Goal: Task Accomplishment & Management: Complete application form

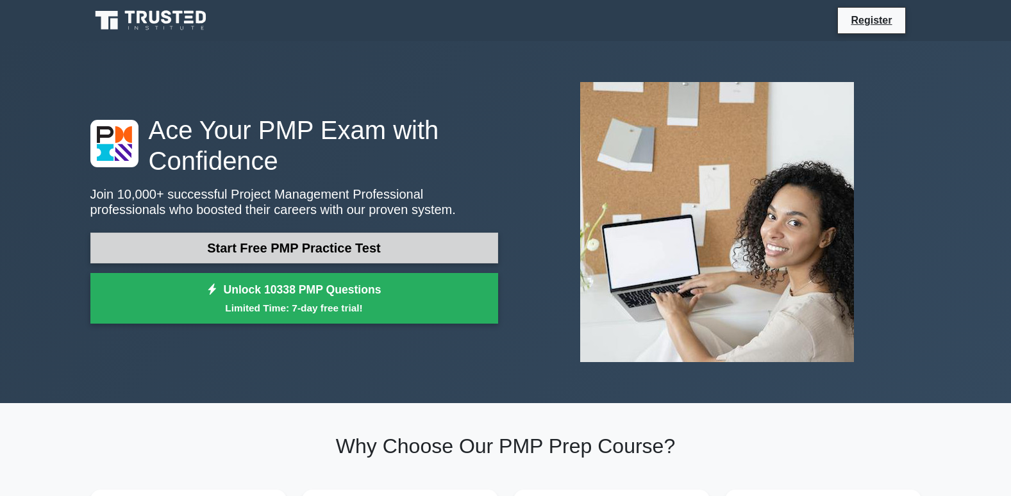
click at [181, 246] on link "Start Free PMP Practice Test" at bounding box center [294, 248] width 408 height 31
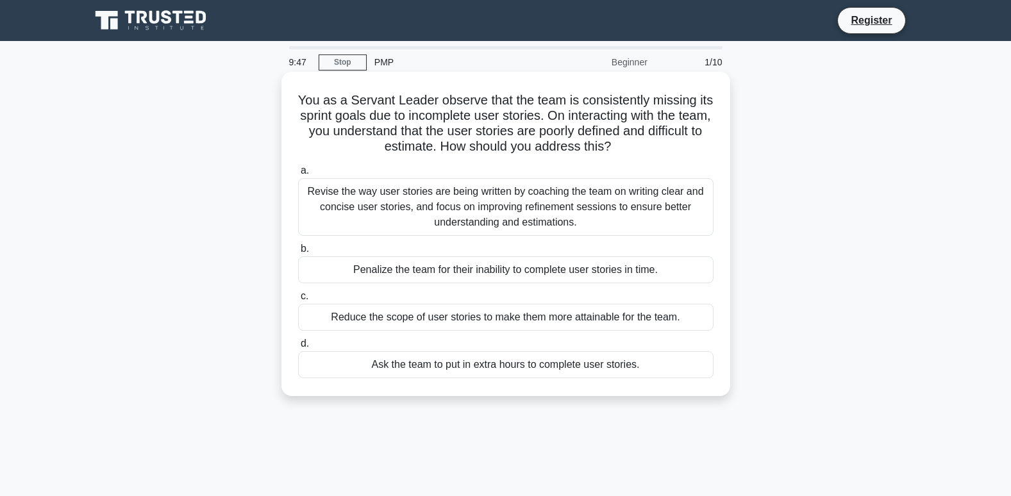
click at [364, 274] on div "Penalize the team for their inability to complete user stories in time." at bounding box center [505, 269] width 415 height 27
click at [298, 253] on input "b. Penalize the team for their inability to complete user stories in time." at bounding box center [298, 249] width 0 height 8
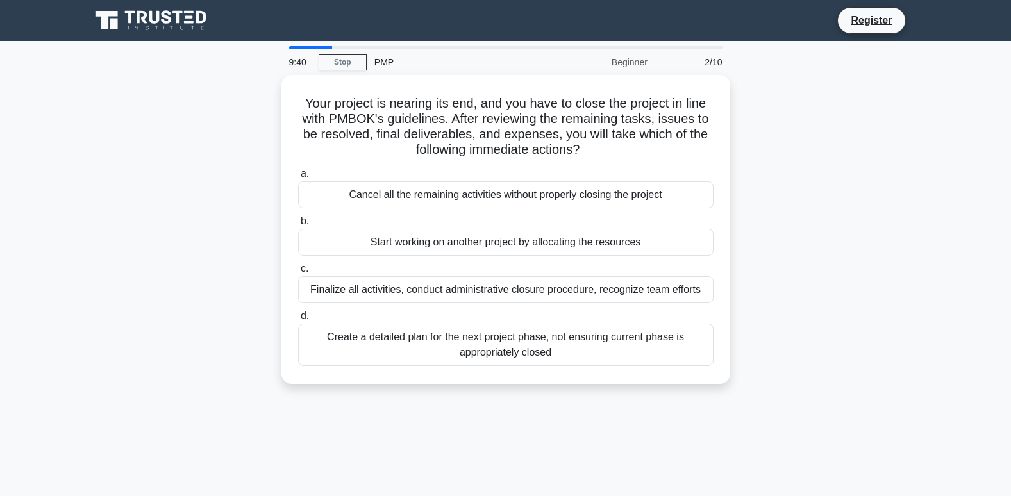
click at [247, 121] on div "Your project is nearing its end, and you have to close the project in line with…" at bounding box center [506, 237] width 846 height 324
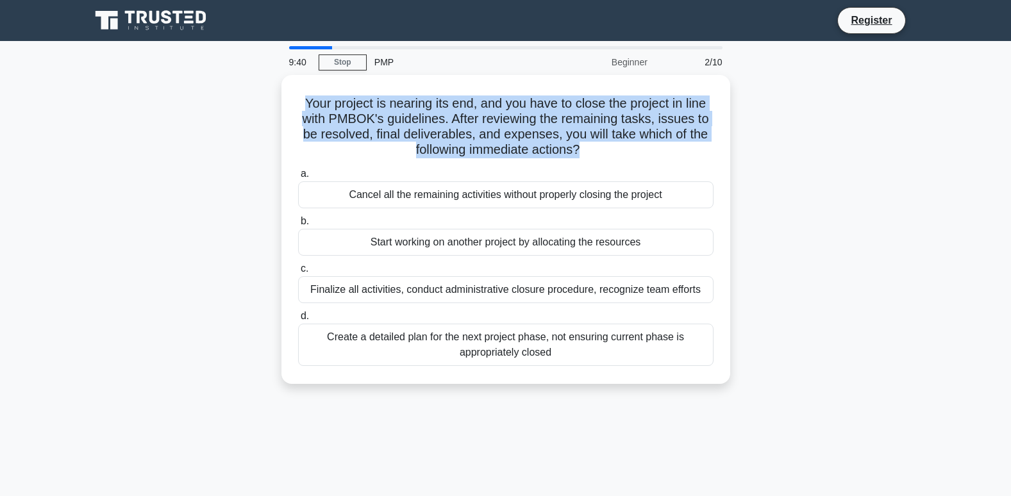
click at [246, 121] on div "Your project is nearing its end, and you have to close the project in line with…" at bounding box center [506, 237] width 846 height 324
drag, startPoint x: 246, startPoint y: 121, endPoint x: 144, endPoint y: 97, distance: 105.1
click at [144, 97] on div "Your project is nearing its end, and you have to close the project in line with…" at bounding box center [506, 237] width 846 height 324
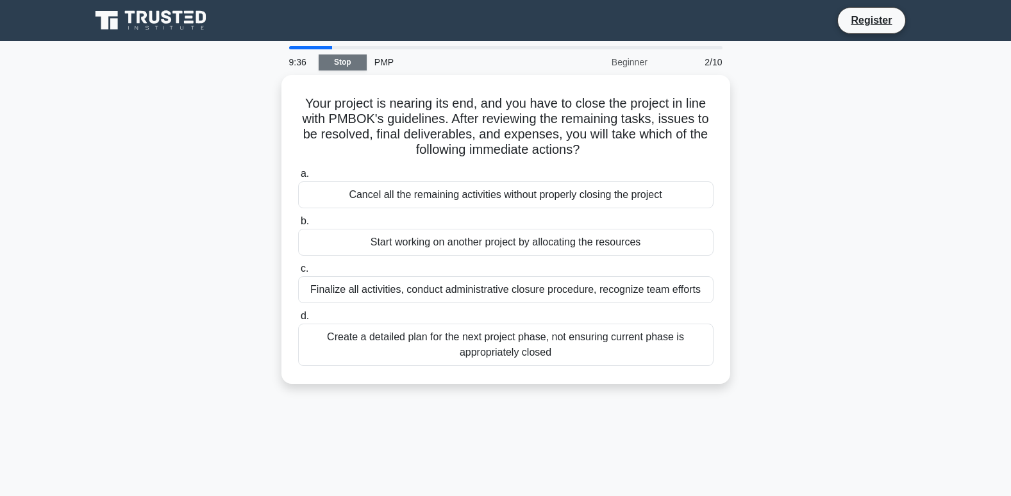
click at [347, 61] on link "Stop" at bounding box center [343, 62] width 48 height 16
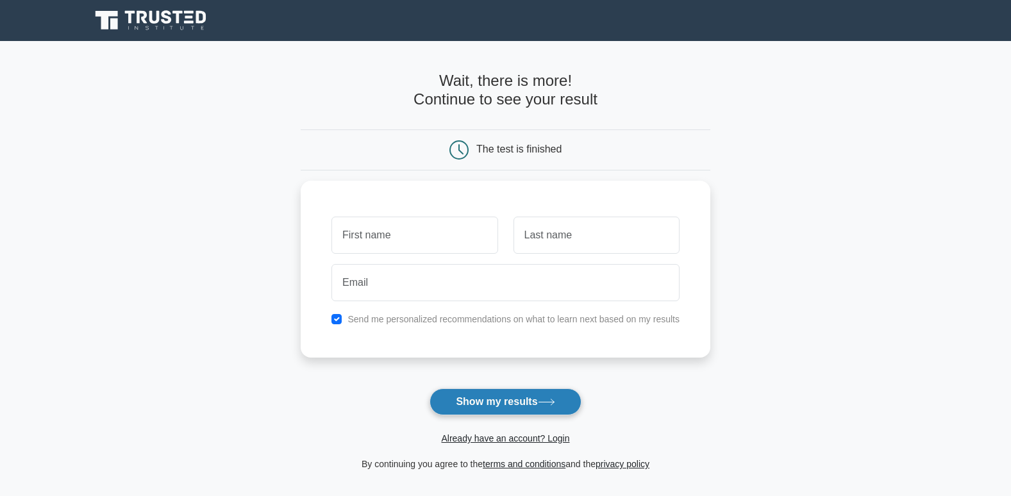
click at [560, 408] on button "Show my results" at bounding box center [505, 402] width 151 height 27
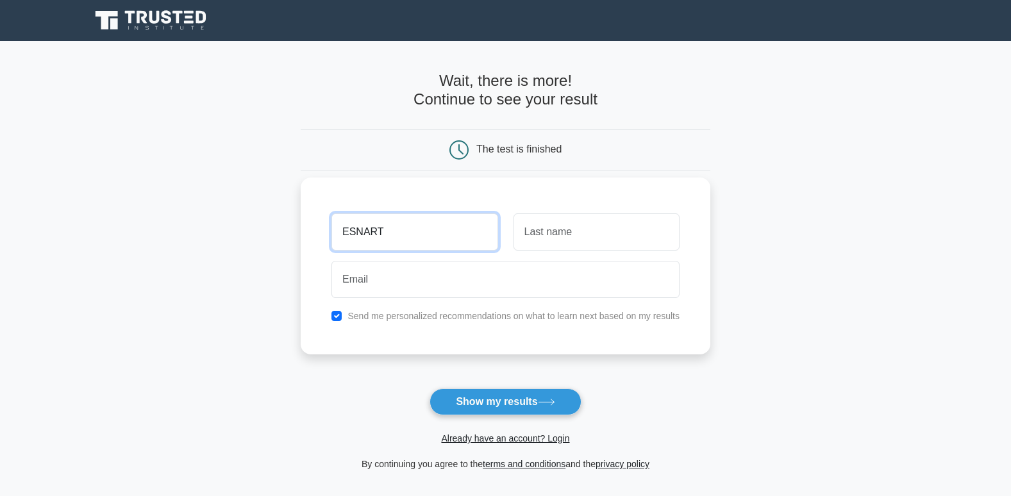
type input "ESNART"
click at [430, 389] on button "Show my results" at bounding box center [505, 402] width 151 height 27
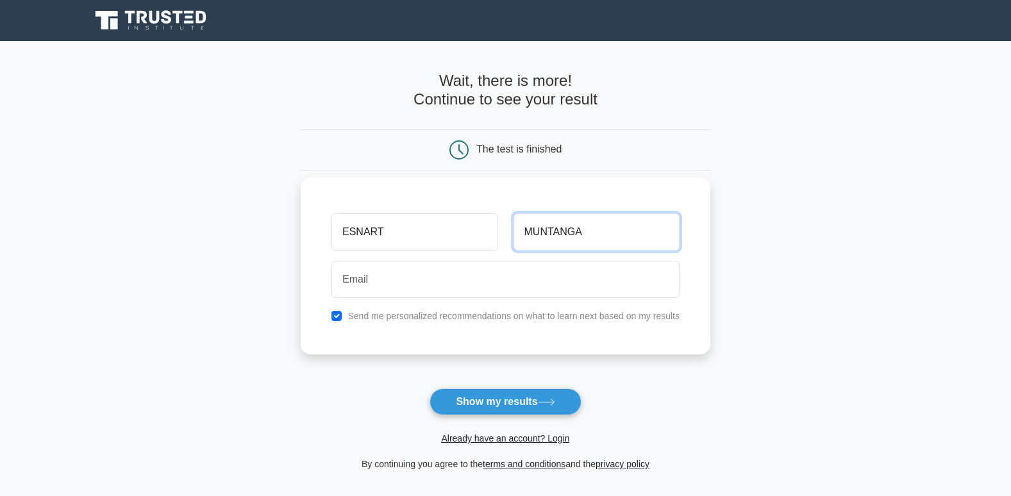
type input "MUNTANGA"
click at [430, 389] on button "Show my results" at bounding box center [505, 402] width 151 height 27
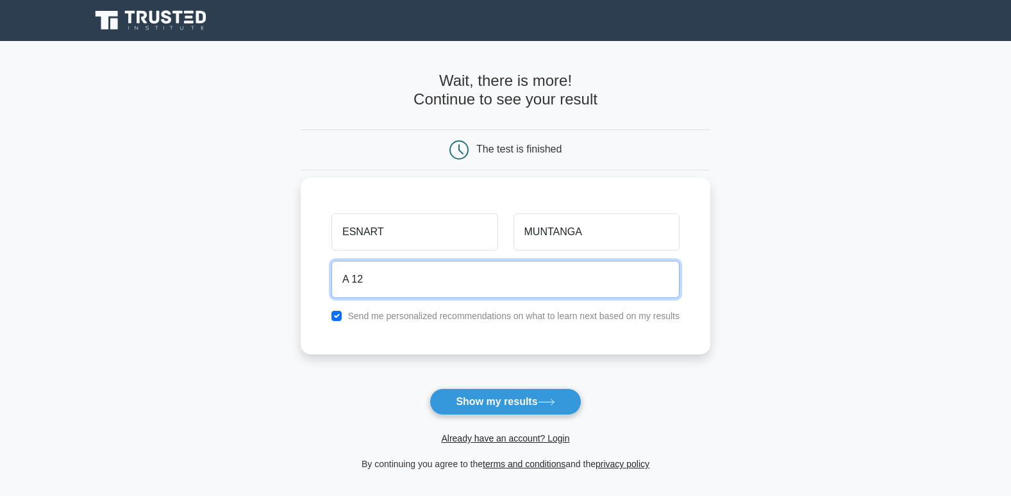
click at [430, 389] on button "Show my results" at bounding box center [505, 402] width 151 height 27
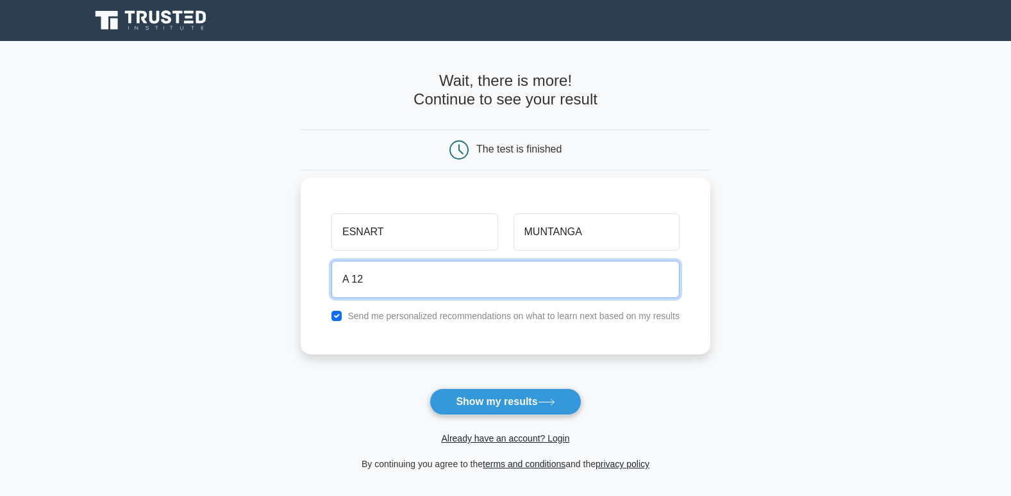
click at [430, 389] on button "Show my results" at bounding box center [505, 402] width 151 height 27
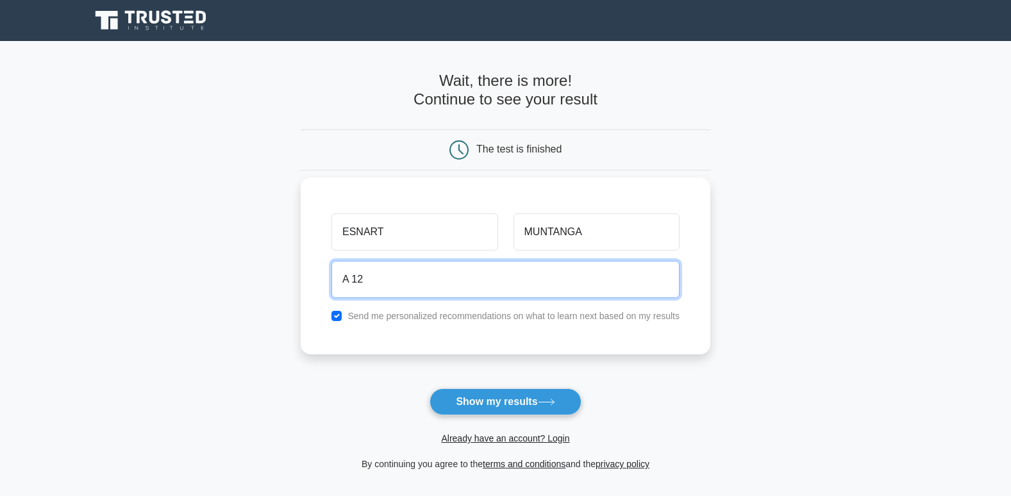
click at [430, 389] on button "Show my results" at bounding box center [505, 402] width 151 height 27
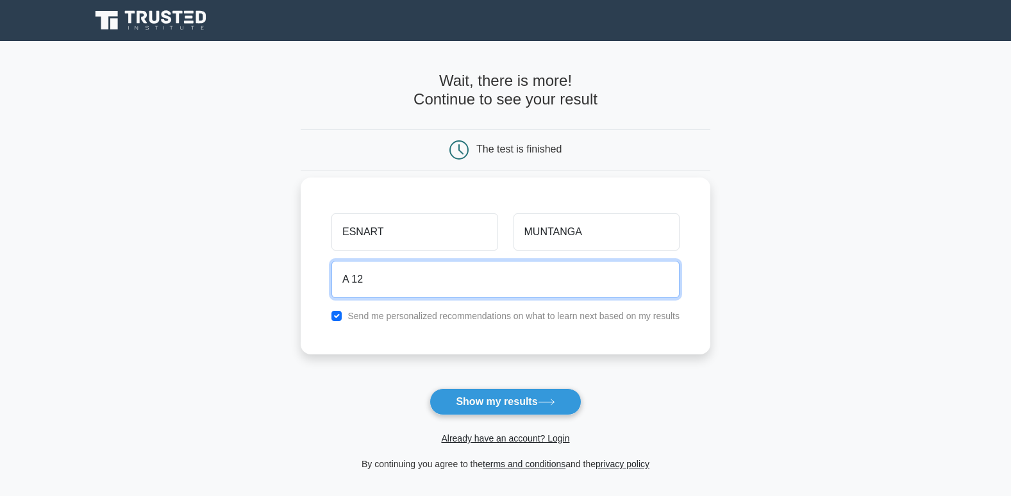
click at [430, 389] on button "Show my results" at bounding box center [505, 402] width 151 height 27
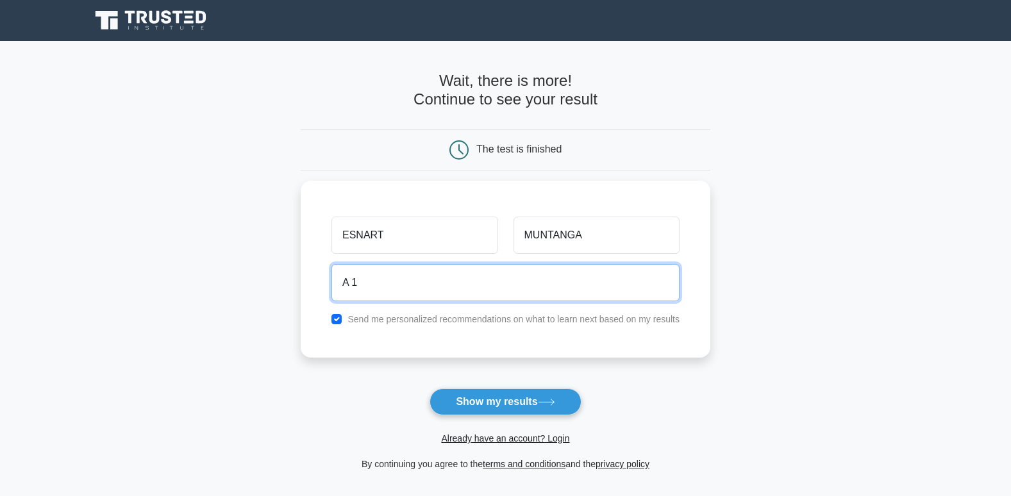
type input "A"
type input "0975358754"
click at [430, 389] on button "Show my results" at bounding box center [505, 402] width 151 height 27
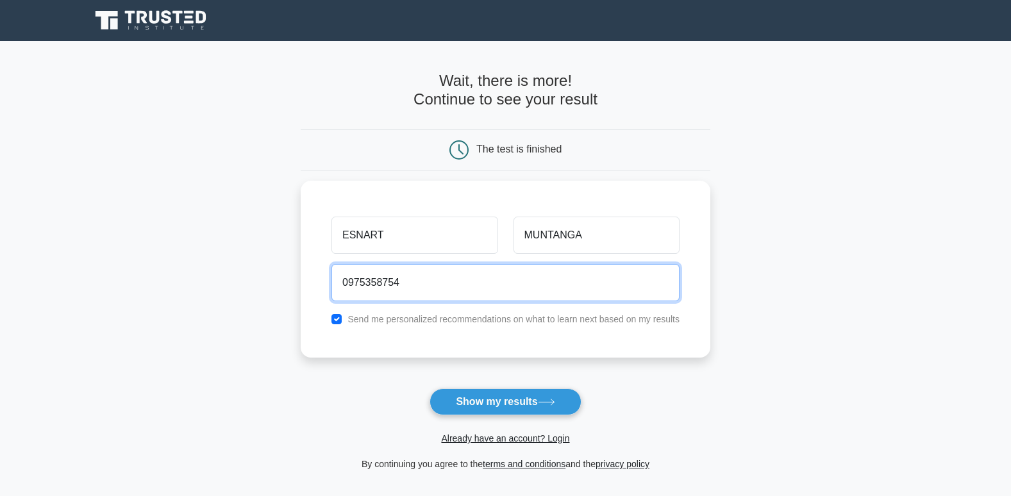
click at [430, 389] on button "Show my results" at bounding box center [505, 402] width 151 height 27
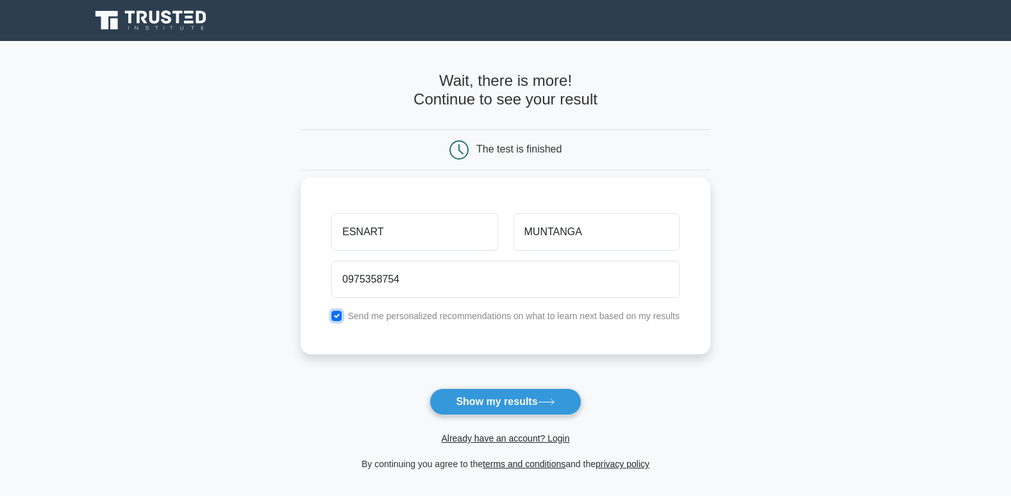
click at [335, 317] on input "checkbox" at bounding box center [336, 316] width 10 height 10
checkbox input "true"
click at [550, 409] on button "Show my results" at bounding box center [505, 402] width 151 height 27
click at [546, 408] on button "Show my results" at bounding box center [505, 402] width 151 height 27
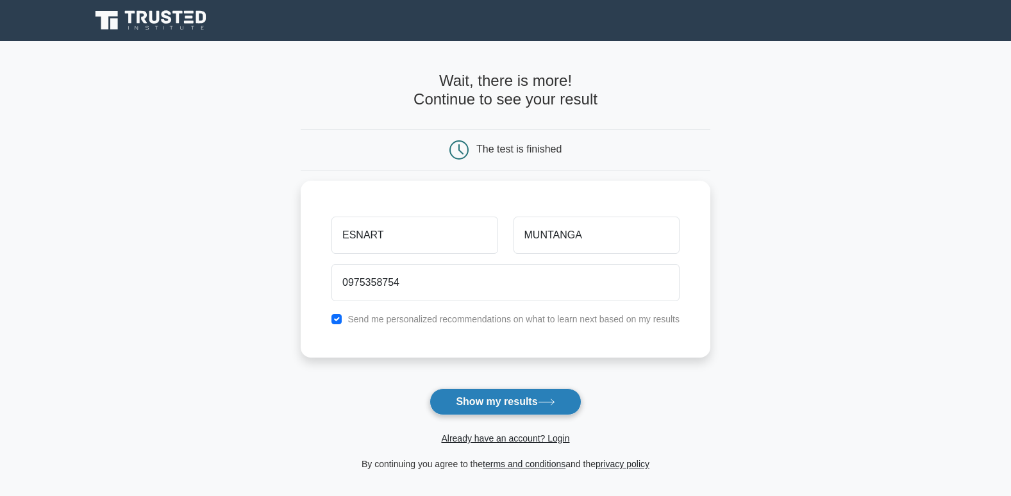
click at [546, 408] on button "Show my results" at bounding box center [505, 402] width 151 height 27
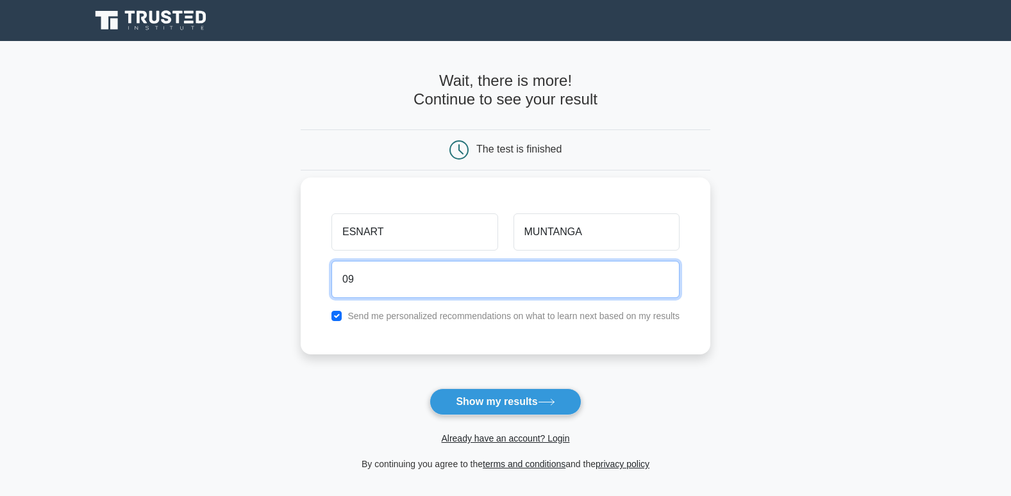
type input "0"
type input "A12@"
click at [430, 389] on button "Show my results" at bounding box center [505, 402] width 151 height 27
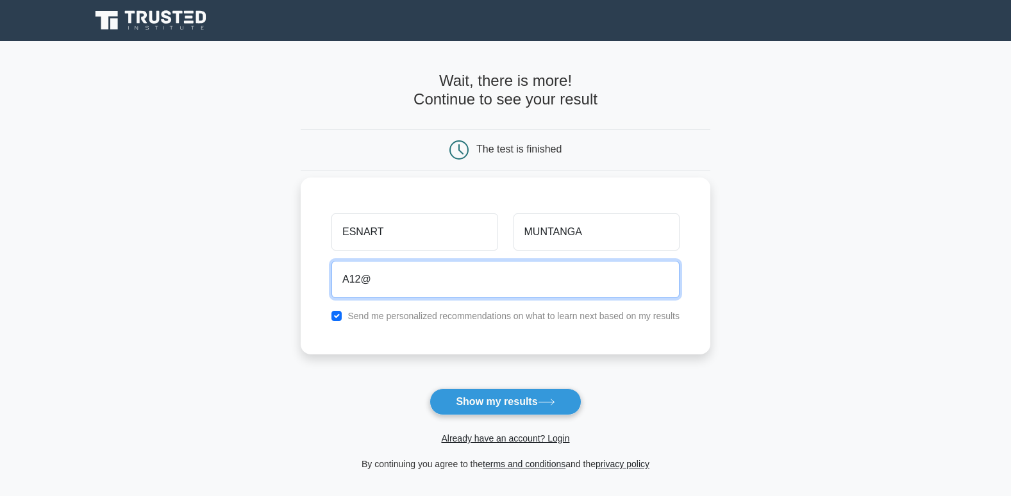
click at [430, 389] on button "Show my results" at bounding box center [505, 402] width 151 height 27
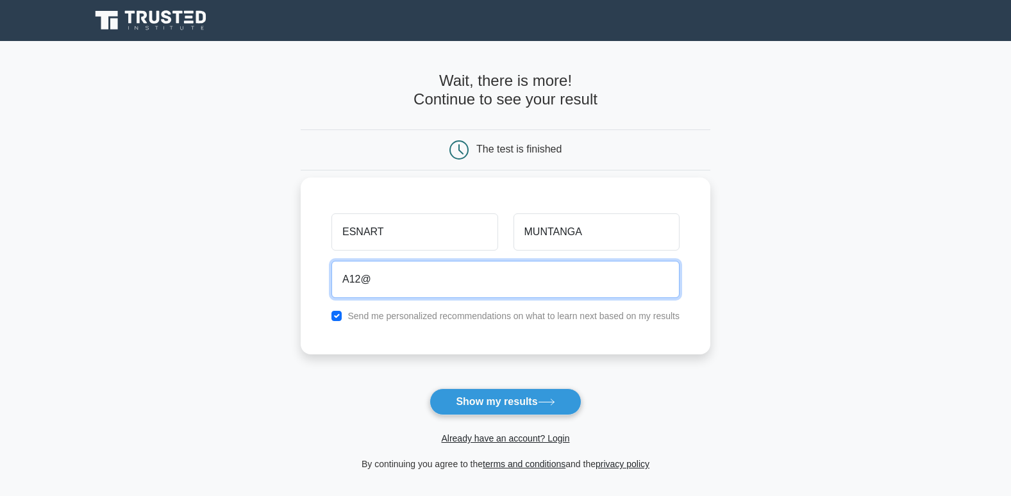
click at [430, 389] on button "Show my results" at bounding box center [505, 402] width 151 height 27
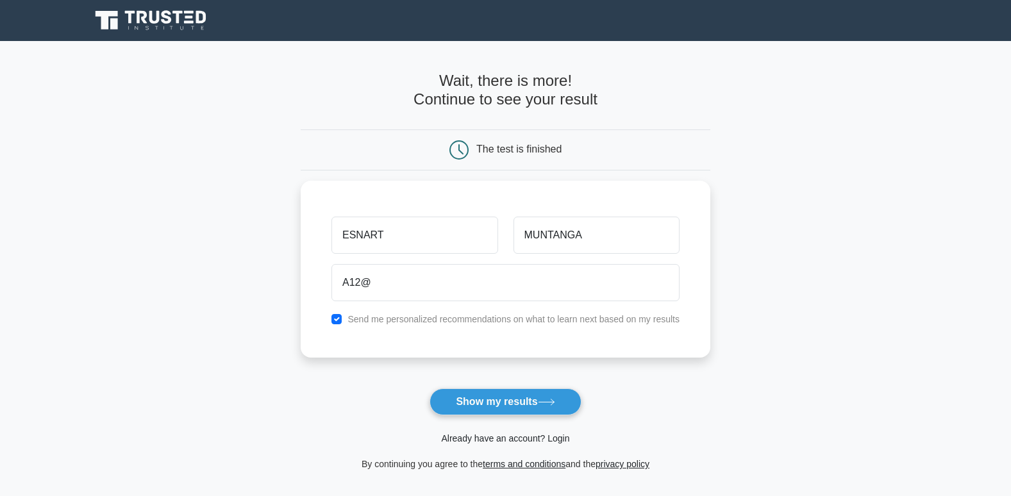
click at [554, 442] on link "Already have an account? Login" at bounding box center [505, 438] width 128 height 10
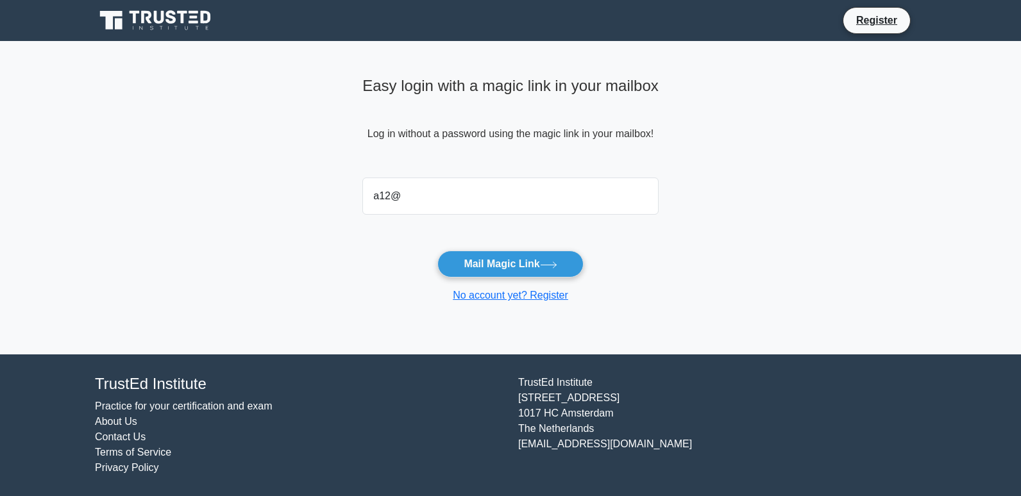
click at [370, 195] on input "a12@" at bounding box center [510, 196] width 296 height 37
click at [374, 197] on input "a12@" at bounding box center [510, 196] width 296 height 37
click at [395, 193] on input "A12@" at bounding box center [510, 196] width 296 height 37
click at [437, 251] on button "Mail Magic Link" at bounding box center [510, 264] width 146 height 27
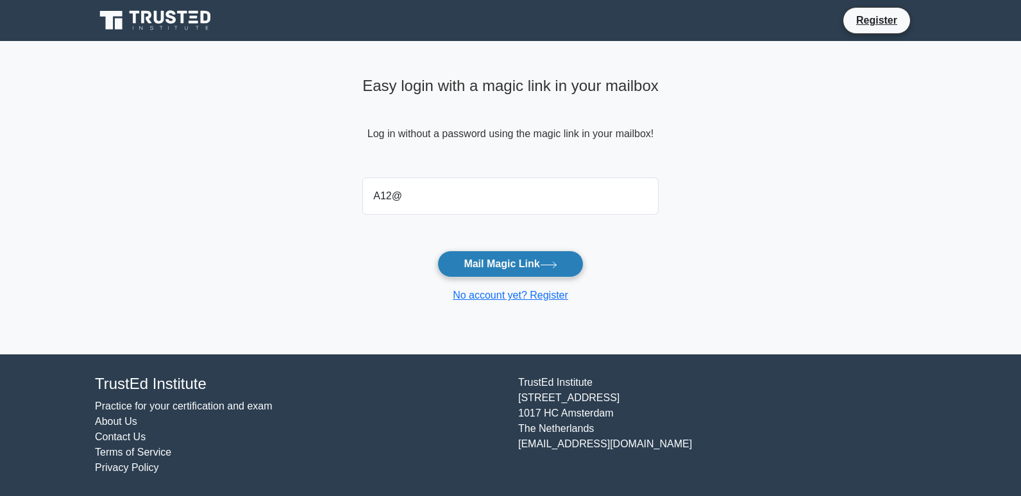
click at [497, 261] on button "Mail Magic Link" at bounding box center [510, 264] width 146 height 27
click at [437, 251] on button "Mail Magic Link" at bounding box center [510, 264] width 146 height 27
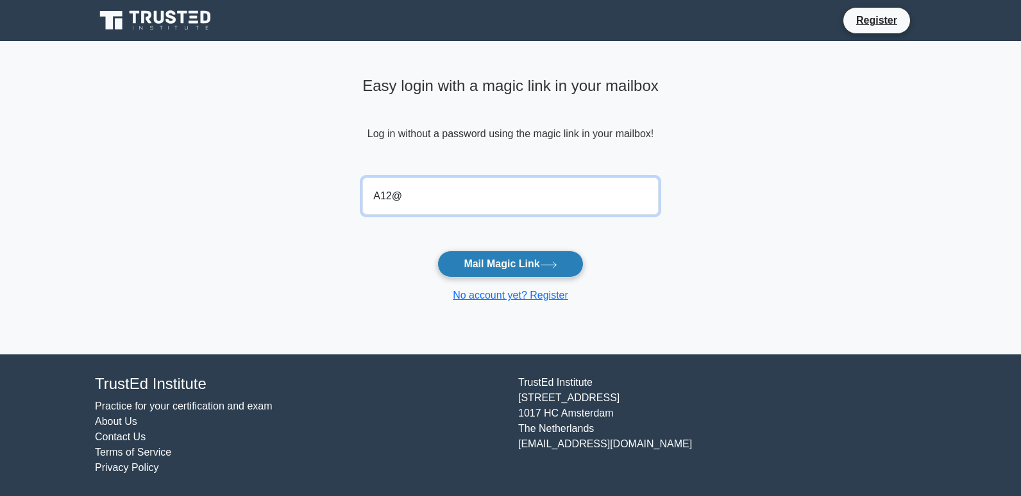
click at [437, 251] on button "Mail Magic Link" at bounding box center [510, 264] width 146 height 27
click at [365, 193] on input "A12@" at bounding box center [510, 196] width 296 height 37
type input "@ A12@"
click at [437, 251] on button "Mail Magic Link" at bounding box center [510, 264] width 146 height 27
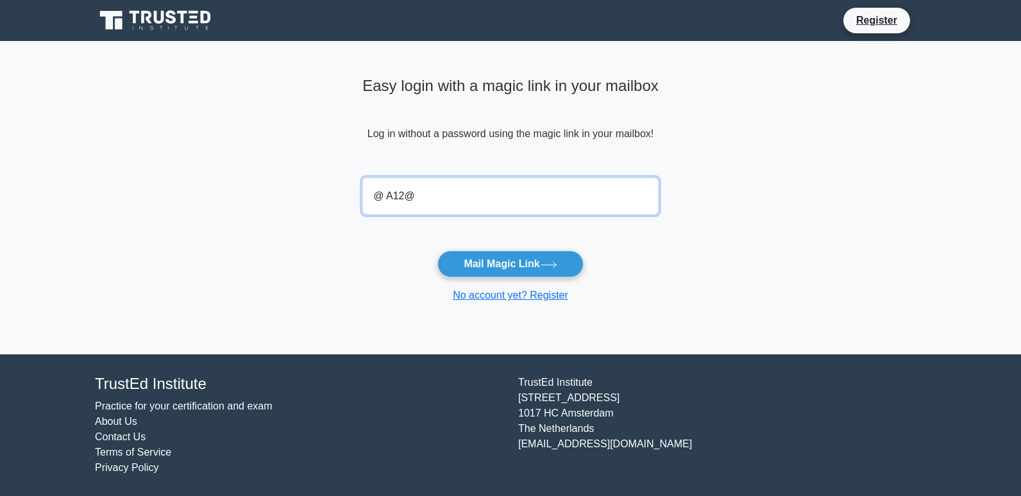
click at [437, 251] on button "Mail Magic Link" at bounding box center [510, 264] width 146 height 27
click at [494, 292] on div "No account yet? Register" at bounding box center [510, 295] width 296 height 15
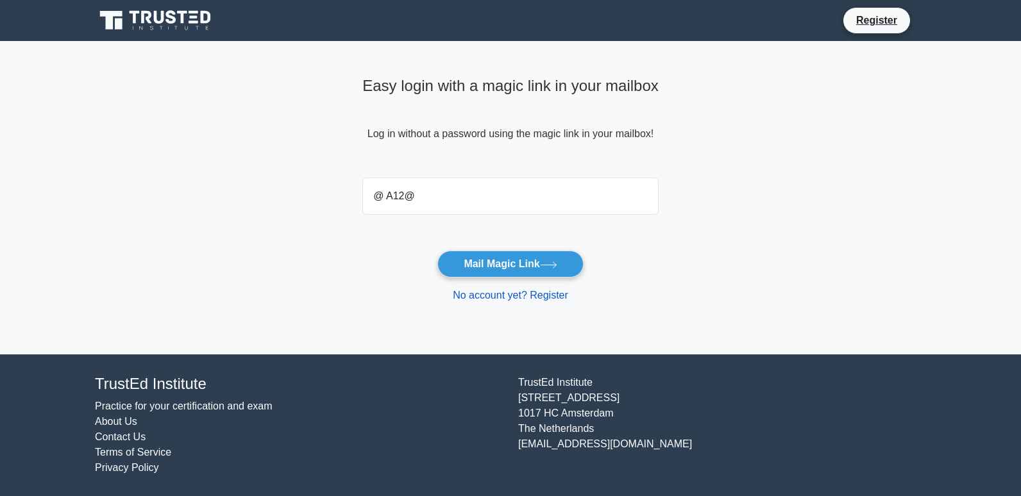
click at [494, 292] on link "No account yet? Register" at bounding box center [510, 295] width 115 height 11
drag, startPoint x: 495, startPoint y: 294, endPoint x: 403, endPoint y: 246, distance: 103.5
click at [451, 271] on form "@ A12@ Mail Magic Link No account yet? Register" at bounding box center [510, 237] width 296 height 131
